Goal: Use online tool/utility

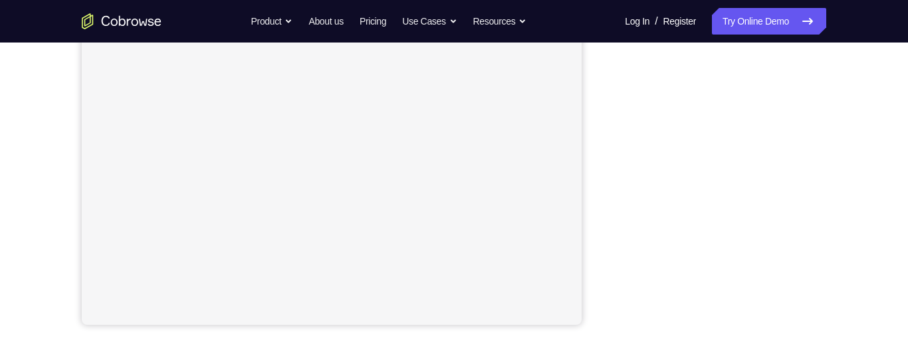
scroll to position [294, 0]
click at [848, 207] on div "Your Support Agent Your Customer Web iOS Android Next Steps We’d be happy to gi…" at bounding box center [454, 187] width 851 height 877
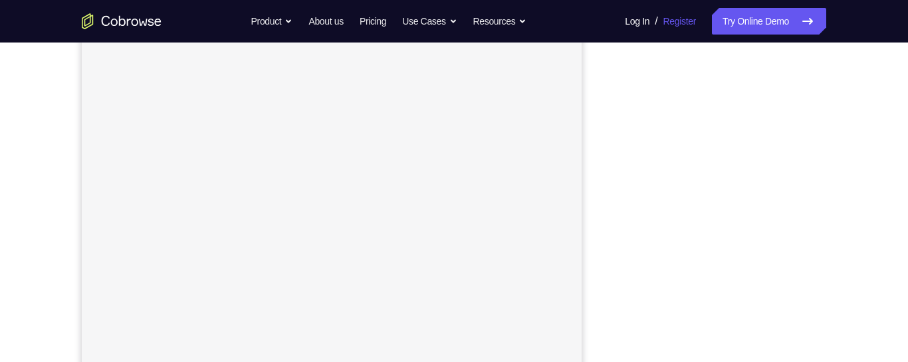
scroll to position [167, 0]
click at [826, 174] on div at bounding box center [720, 247] width 213 height 409
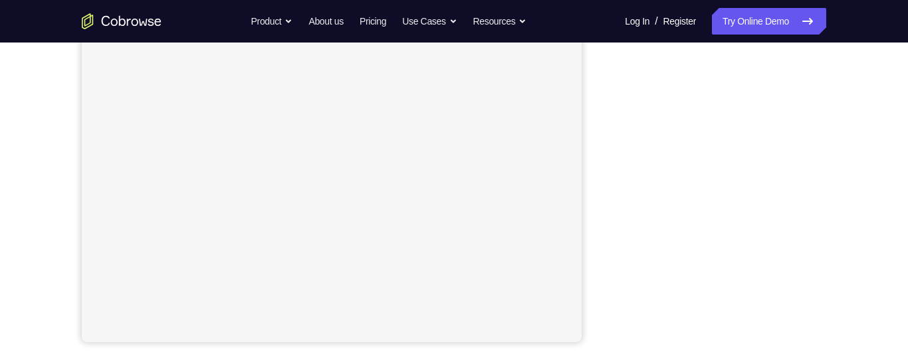
scroll to position [253, 0]
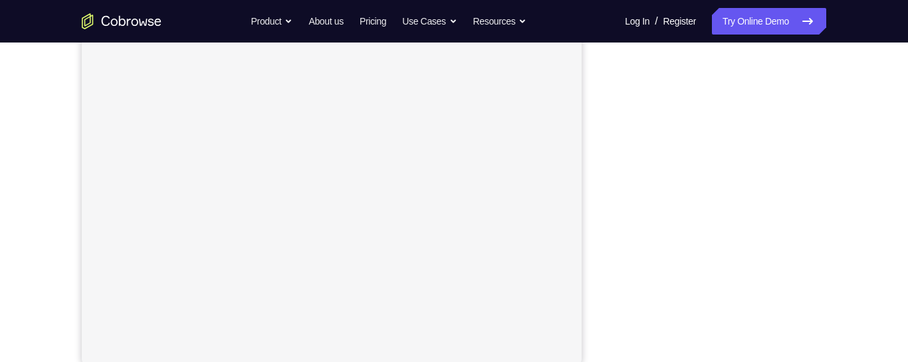
click at [849, 203] on div "Your Support Agent Your Customer Web iOS Android Next Steps We’d be happy to gi…" at bounding box center [454, 227] width 851 height 877
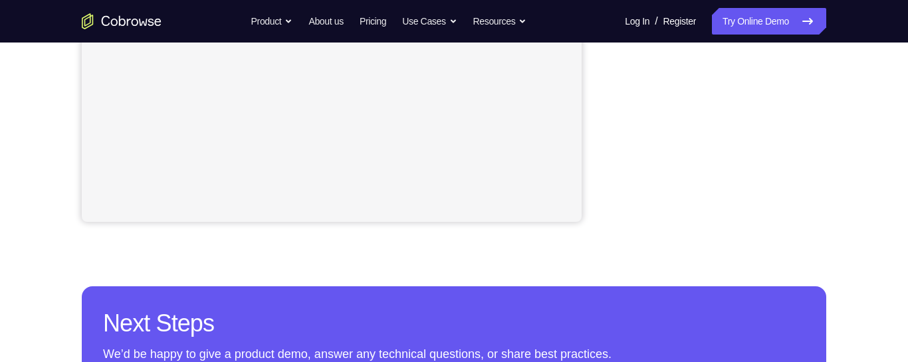
scroll to position [399, 0]
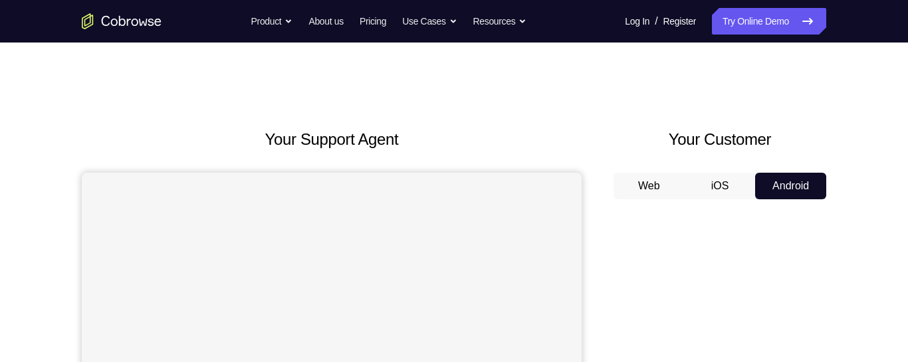
scroll to position [29, 0]
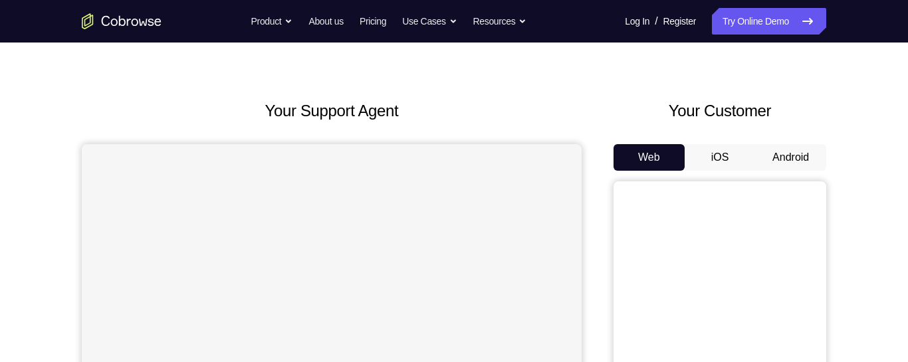
click at [794, 158] on button "Android" at bounding box center [790, 157] width 71 height 27
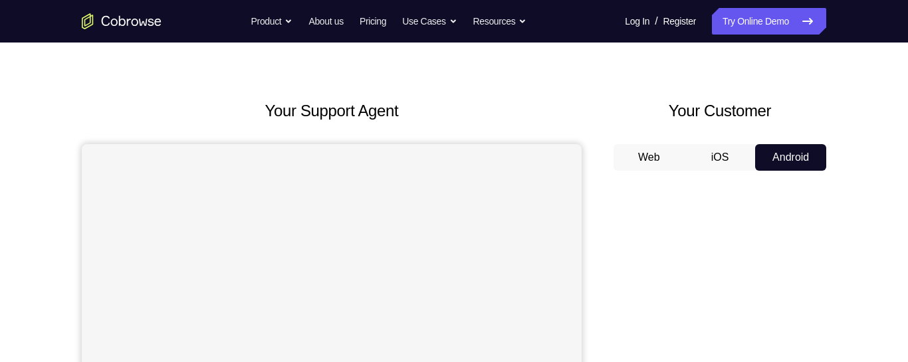
click at [725, 158] on button "iOS" at bounding box center [720, 157] width 71 height 27
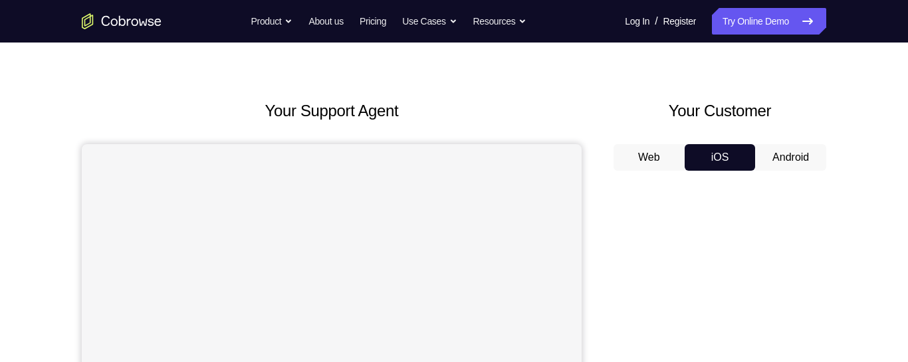
click at [657, 162] on button "Web" at bounding box center [649, 157] width 71 height 27
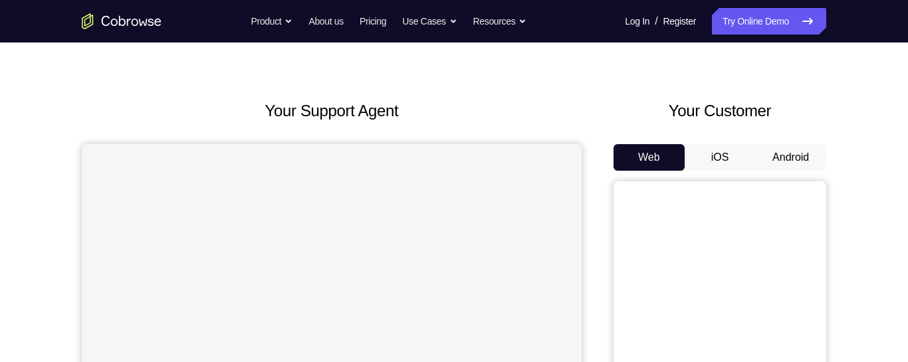
click at [792, 160] on button "Android" at bounding box center [790, 157] width 71 height 27
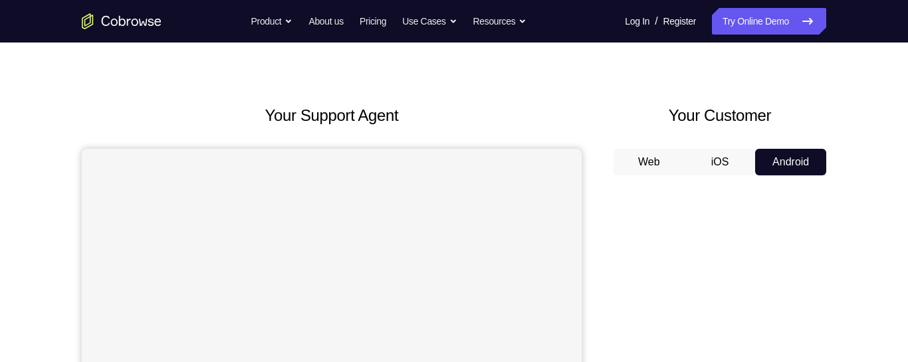
scroll to position [0, 0]
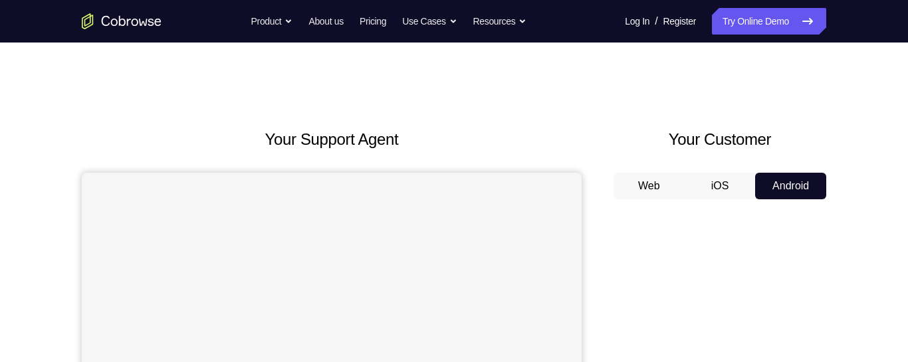
click at [713, 179] on button "iOS" at bounding box center [720, 186] width 71 height 27
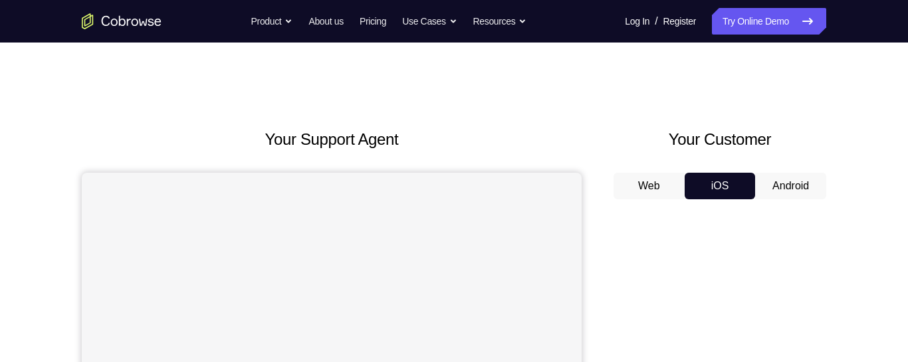
click at [644, 187] on button "Web" at bounding box center [649, 186] width 71 height 27
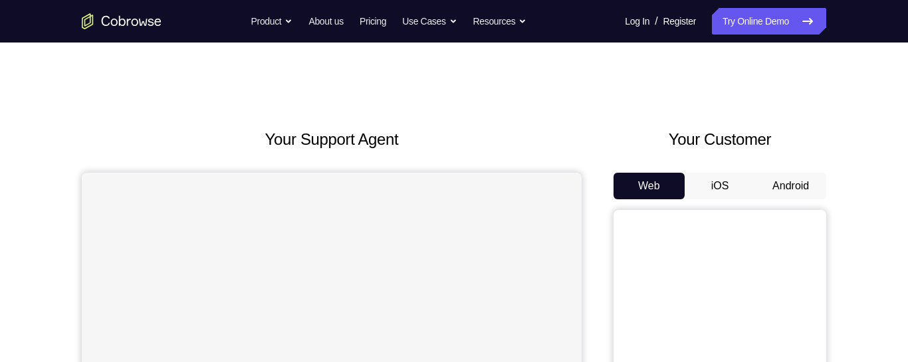
click at [701, 194] on button "iOS" at bounding box center [720, 186] width 71 height 27
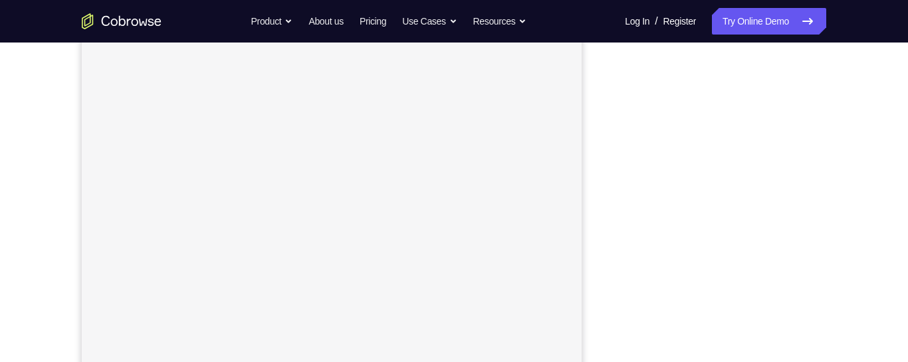
scroll to position [157, 0]
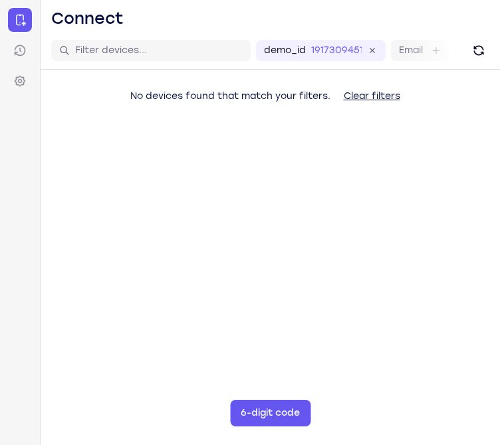
click at [498, 283] on main "demo_id 1917309451 1917309451 Email User ID Device ID Device name 6-digit code …" at bounding box center [270, 254] width 459 height 445
